Goal: Information Seeking & Learning: Learn about a topic

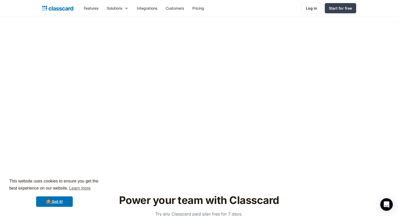
scroll to position [1701, 0]
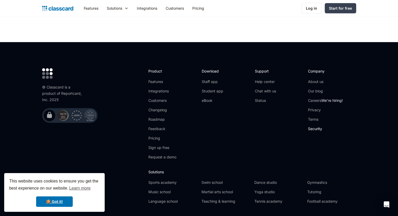
click at [315, 126] on link "Security" at bounding box center [325, 128] width 35 height 5
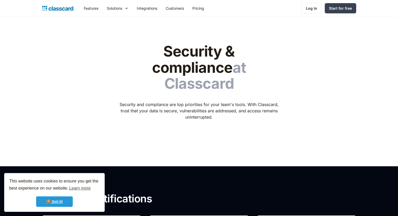
click at [66, 203] on link "🍪 Got it!" at bounding box center [54, 201] width 37 height 10
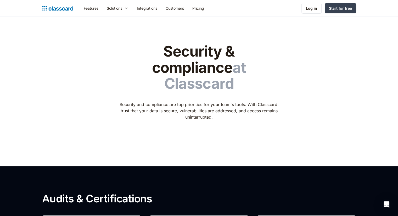
click at [214, 54] on h1 "Security & compliance at Classcard" at bounding box center [199, 67] width 166 height 48
click at [194, 64] on span "at Classcard" at bounding box center [206, 76] width 82 height 34
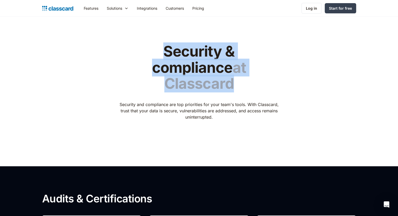
drag, startPoint x: 247, startPoint y: 67, endPoint x: 121, endPoint y: 57, distance: 126.2
click at [121, 57] on h1 "Security & compliance at Classcard" at bounding box center [199, 67] width 166 height 48
copy h1 "Security & compliance at Classcard"
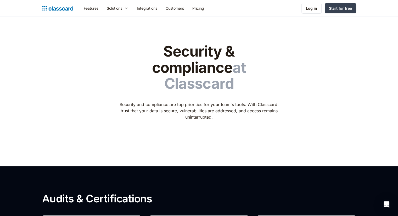
click at [160, 101] on p "Security and compliance are top priorities for your team's tools. With Classcar…" at bounding box center [199, 110] width 166 height 19
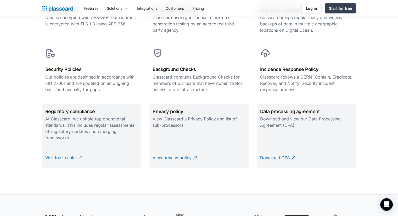
scroll to position [288, 0]
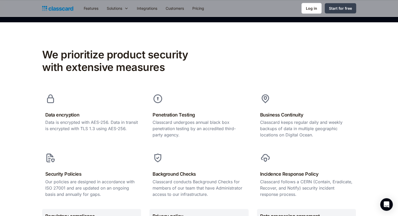
click at [89, 48] on h2 "We prioritize product security with extensive measures" at bounding box center [125, 60] width 166 height 25
click at [116, 48] on h2 "We prioritize product security with extensive measures" at bounding box center [125, 60] width 166 height 25
click at [156, 48] on h2 "We prioritize product security with extensive measures" at bounding box center [125, 60] width 166 height 25
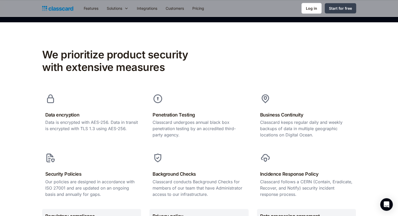
click at [85, 50] on h2 "We prioritize product security with extensive measures" at bounding box center [125, 60] width 166 height 25
click at [120, 48] on h2 "We prioritize product security with extensive measures" at bounding box center [125, 60] width 166 height 25
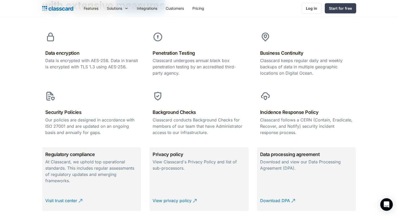
scroll to position [314, 0]
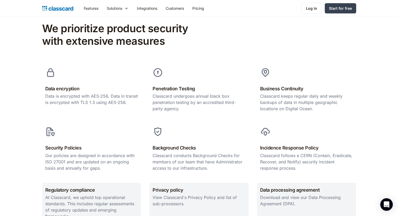
click at [54, 93] on p "Data is encrypted with AES-256. Data in transit is encrypted with TLS 1.3 using…" at bounding box center [91, 99] width 93 height 13
click at [75, 85] on h2 "Data encryption" at bounding box center [91, 89] width 93 height 8
click at [165, 85] on h2 "Penetration Testing" at bounding box center [199, 89] width 93 height 8
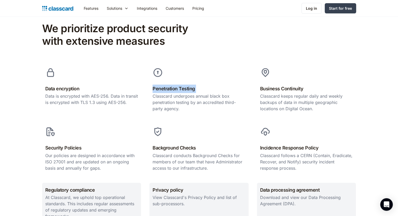
click at [165, 85] on h2 "Penetration Testing" at bounding box center [199, 89] width 93 height 8
click at [268, 85] on h2 "Business Continuity" at bounding box center [306, 89] width 93 height 8
click at [234, 98] on div "Penetration Testing Classcard undergoes annual black box penetration testing by…" at bounding box center [199, 89] width 99 height 51
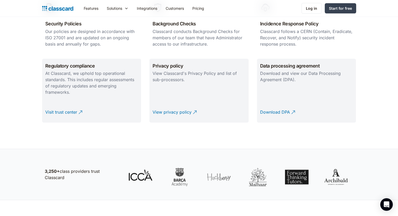
scroll to position [445, 0]
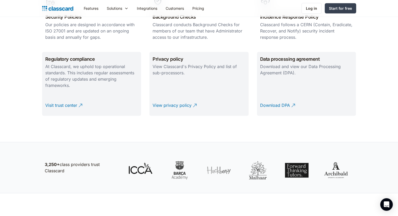
click at [64, 55] on h2 "Regulatory compliance" at bounding box center [91, 59] width 93 height 8
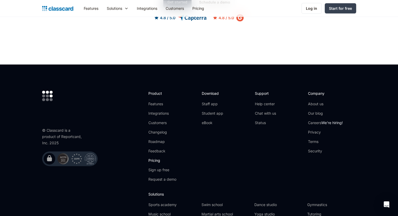
scroll to position [741, 0]
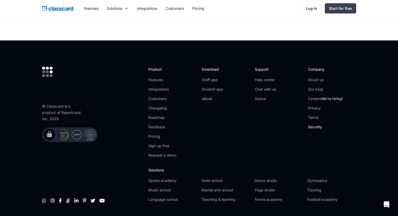
click at [313, 124] on link "Security" at bounding box center [325, 126] width 35 height 5
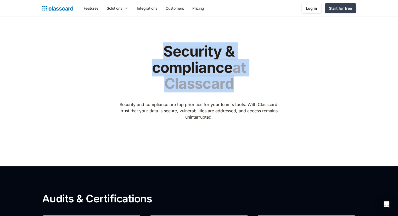
drag, startPoint x: 121, startPoint y: 51, endPoint x: 272, endPoint y: 66, distance: 152.6
click at [272, 66] on h1 "Security & compliance at Classcard" at bounding box center [199, 67] width 166 height 48
copy h1 "Security & compliance at Classcard"
click at [133, 46] on h1 "Security & compliance at Classcard" at bounding box center [199, 67] width 166 height 48
click at [143, 52] on h1 "Security & compliance at Classcard" at bounding box center [199, 67] width 166 height 48
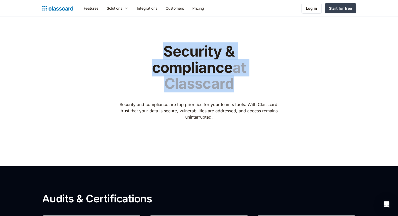
click at [143, 52] on h1 "Security & compliance at Classcard" at bounding box center [199, 67] width 166 height 48
click at [120, 78] on div "Security & compliance at Classcard Security and compliance are top priorities f…" at bounding box center [199, 83] width 166 height 81
